Goal: Task Accomplishment & Management: Use online tool/utility

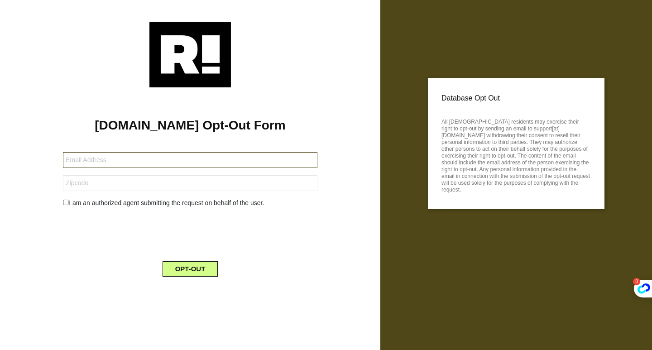
click at [120, 162] on input "text" at bounding box center [190, 160] width 254 height 16
paste input "66454-203526-109684@mydataprivacymail.com"
type input "66454-203526-109684@mydataprivacymail.com"
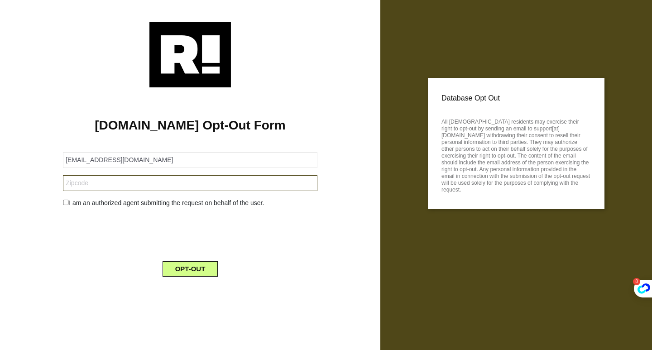
click at [96, 183] on input "text" at bounding box center [190, 183] width 254 height 16
type input "80503"
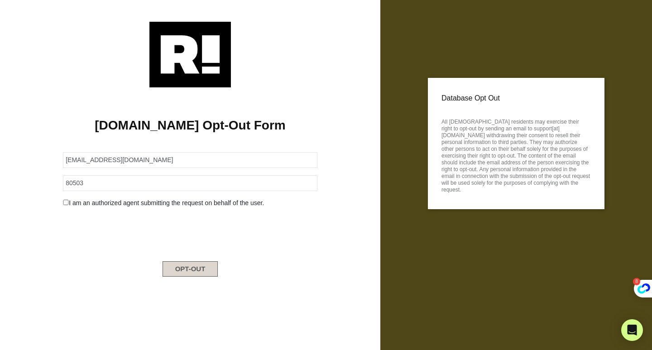
click at [205, 266] on button "OPT-OUT" at bounding box center [191, 268] width 56 height 15
